Goal: Information Seeking & Learning: Learn about a topic

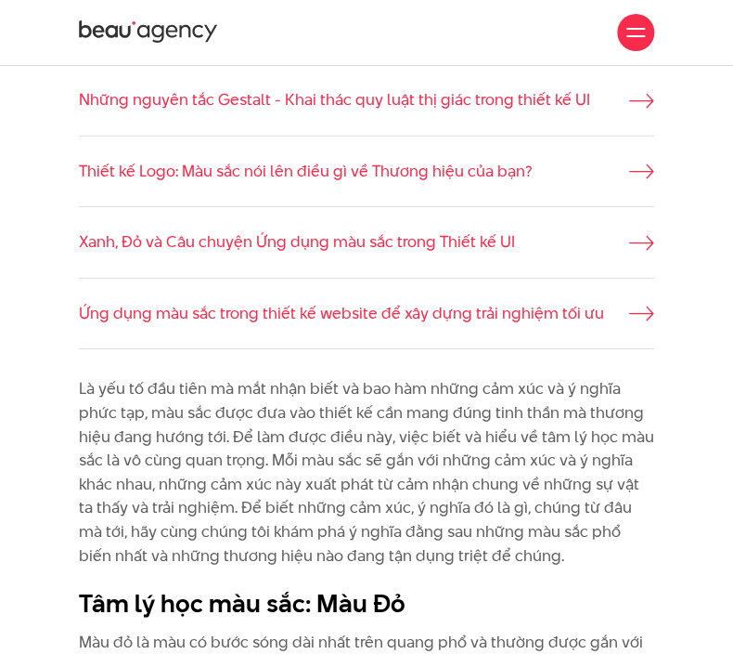
scroll to position [1455, 0]
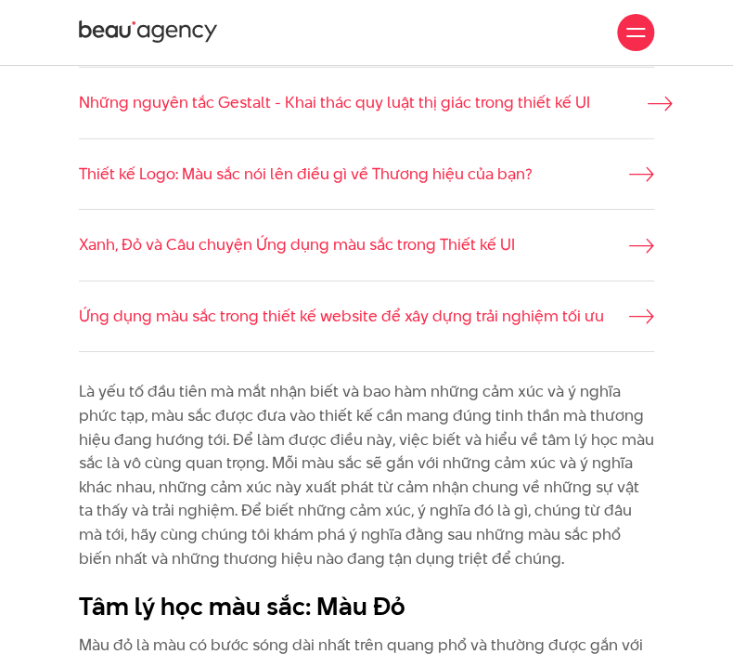
click at [126, 107] on link "Những nguyên tắc Gestalt - Khai thác quy luật thị giác trong thiết kế UI" at bounding box center [367, 103] width 576 height 24
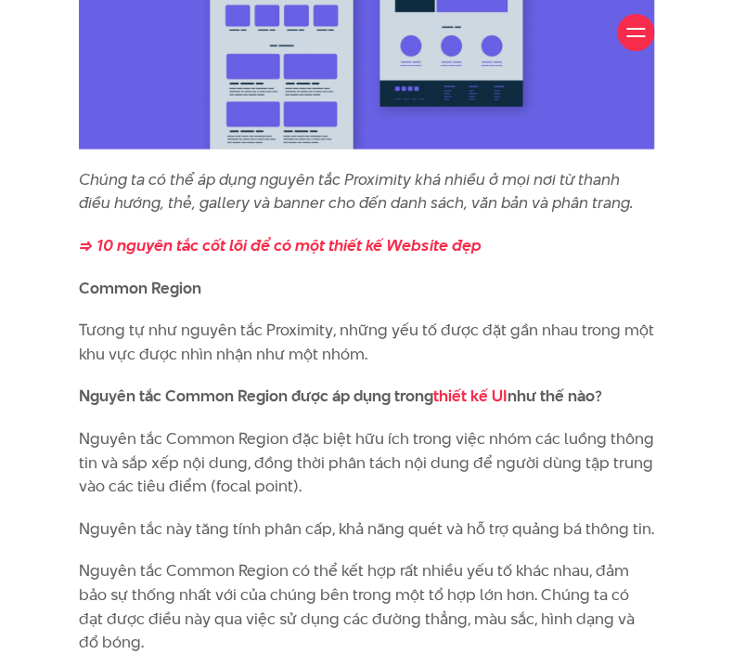
scroll to position [6448, 0]
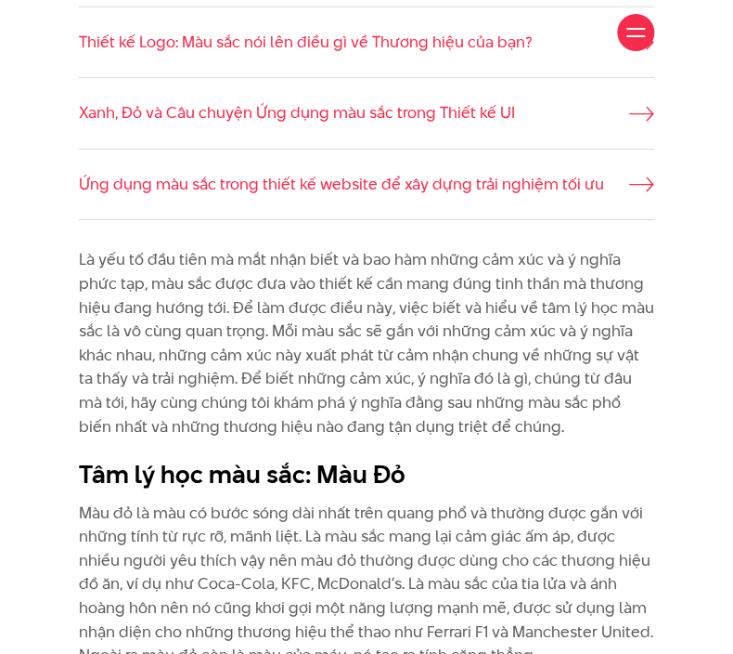
scroll to position [1587, 0]
